Goal: Transaction & Acquisition: Purchase product/service

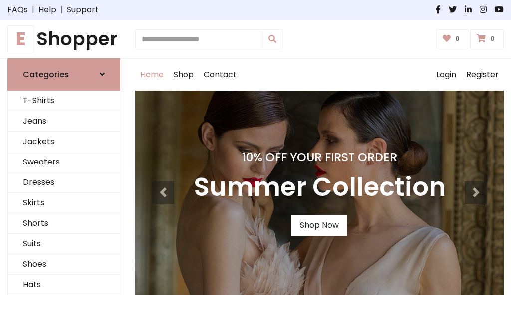
click at [255, 164] on h4 "10% Off Your First Order" at bounding box center [319, 157] width 252 height 14
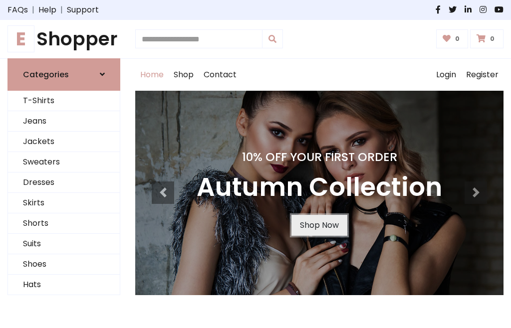
click at [319, 225] on link "Shop Now" at bounding box center [319, 225] width 56 height 21
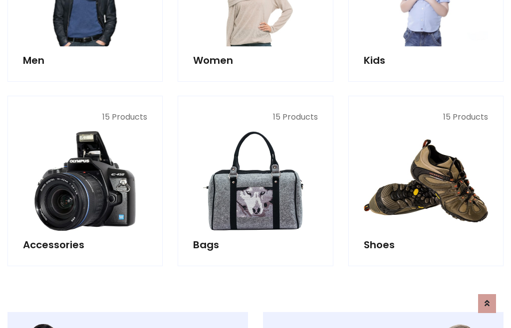
scroll to position [994, 0]
